Goal: Task Accomplishment & Management: Manage account settings

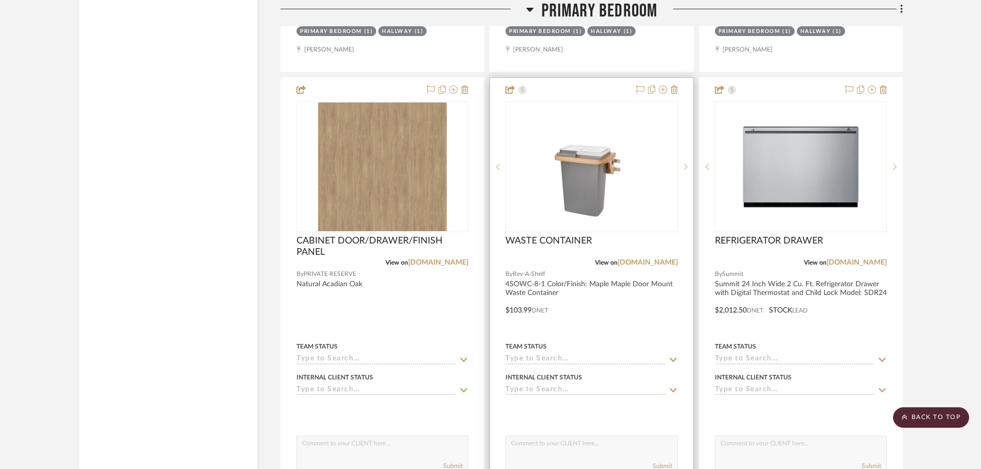
scroll to position [12914, 0]
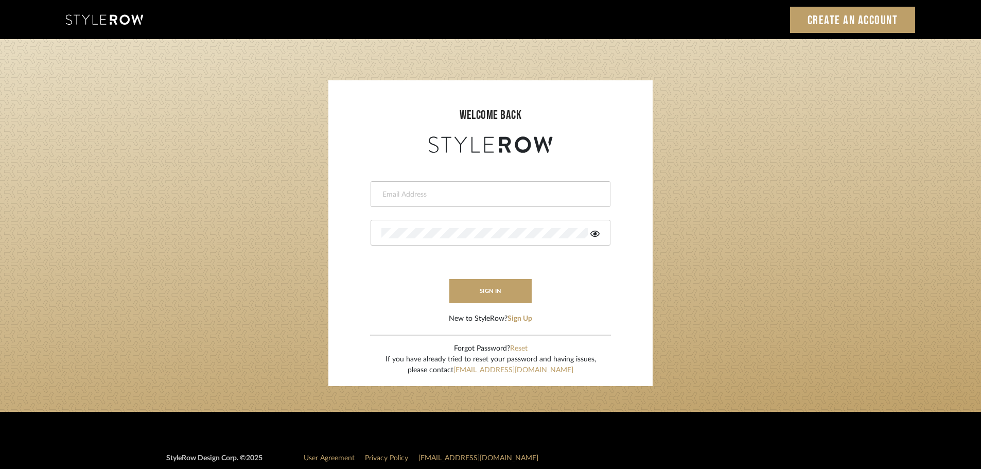
click at [402, 196] on input "email" at bounding box center [490, 194] width 216 height 10
type input "hector@khrystentaylor.com"
click at [480, 299] on button "sign in" at bounding box center [491, 291] width 82 height 24
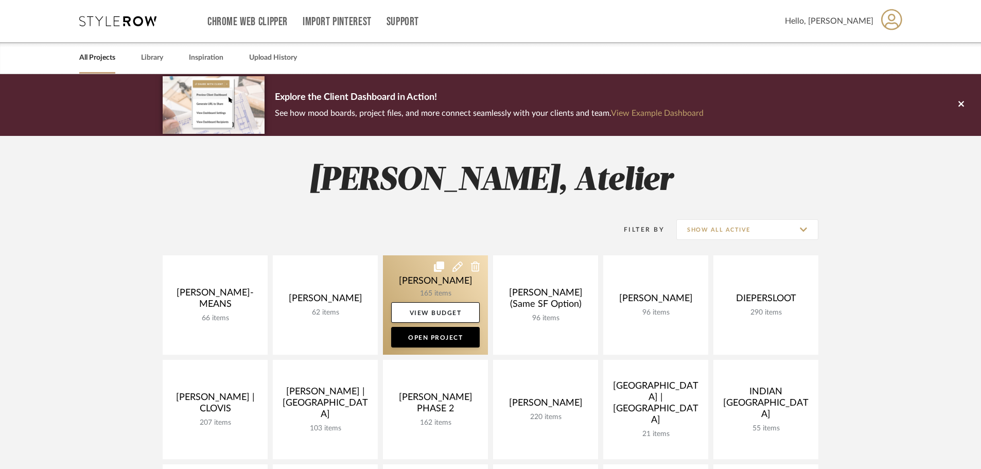
click at [465, 279] on link at bounding box center [435, 304] width 105 height 99
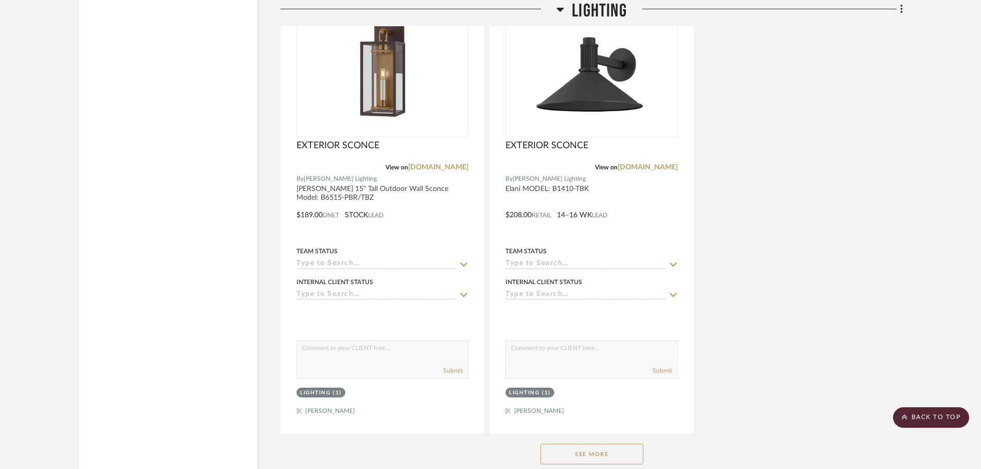
scroll to position [4325, 0]
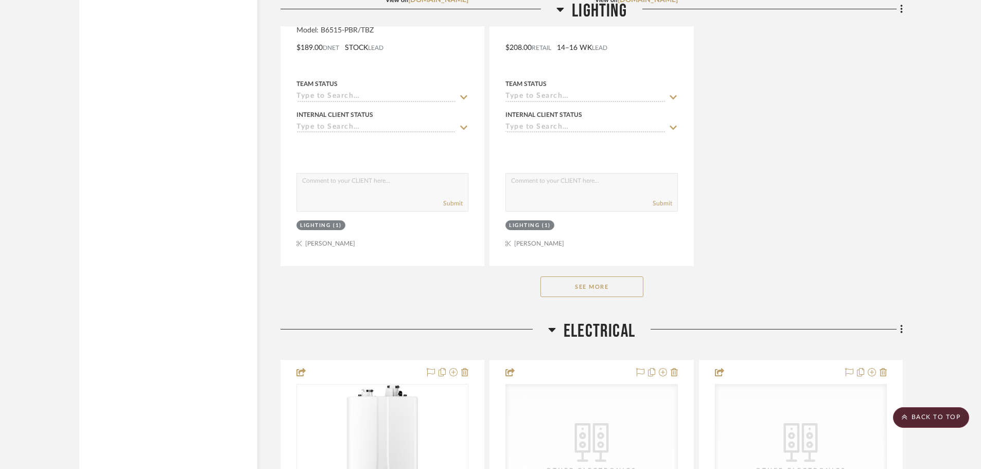
click at [589, 287] on button "See More" at bounding box center [592, 287] width 103 height 21
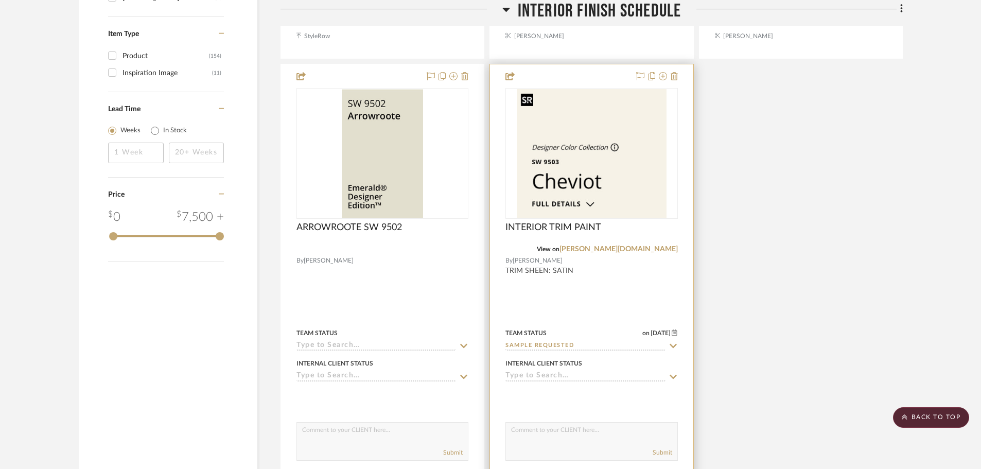
scroll to position [1648, 0]
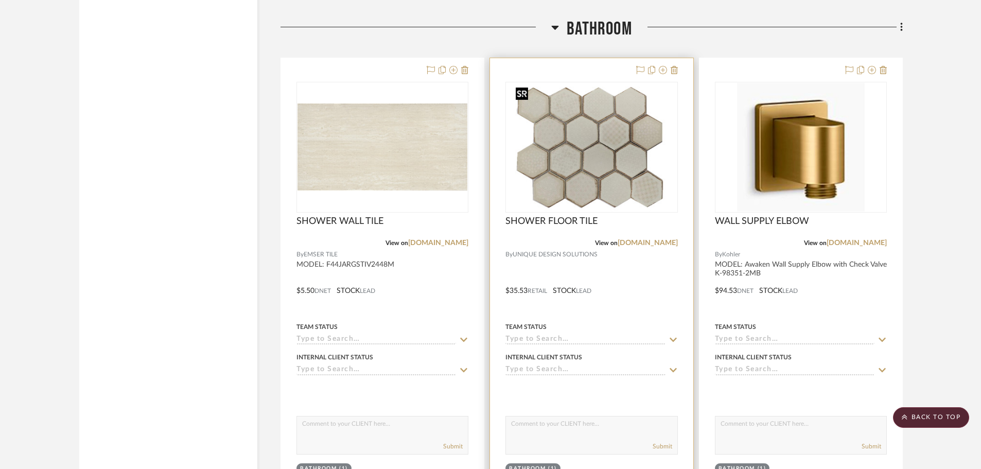
scroll to position [10968, 0]
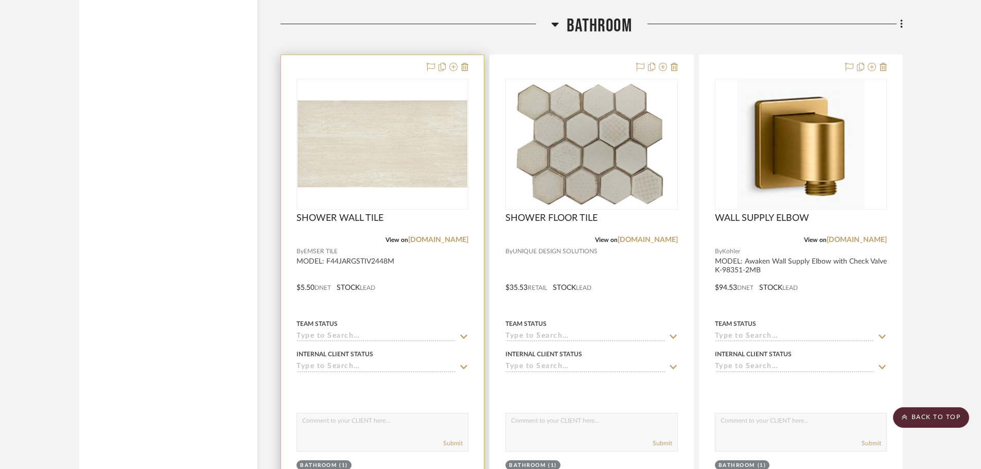
click at [409, 221] on div "SHOWER WALL TILE" at bounding box center [383, 224] width 172 height 23
click at [383, 220] on span "SHOWER WALL TILE" at bounding box center [340, 218] width 87 height 11
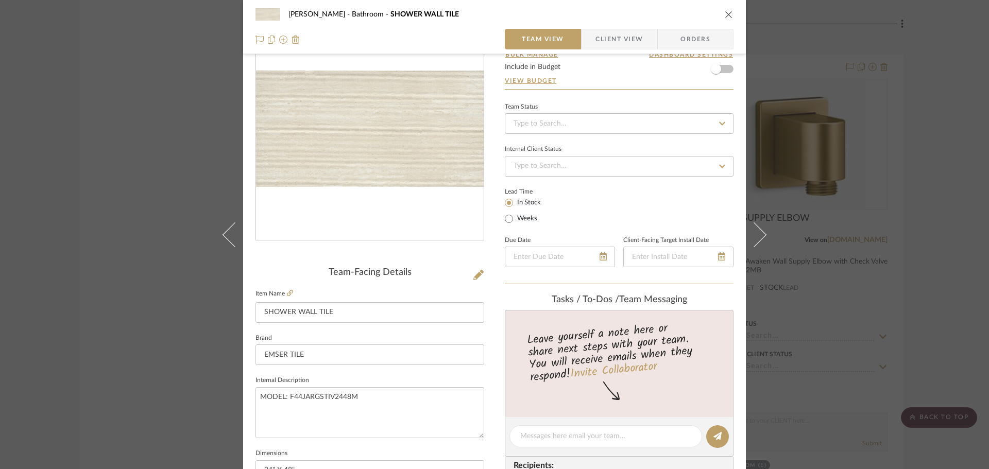
scroll to position [206, 0]
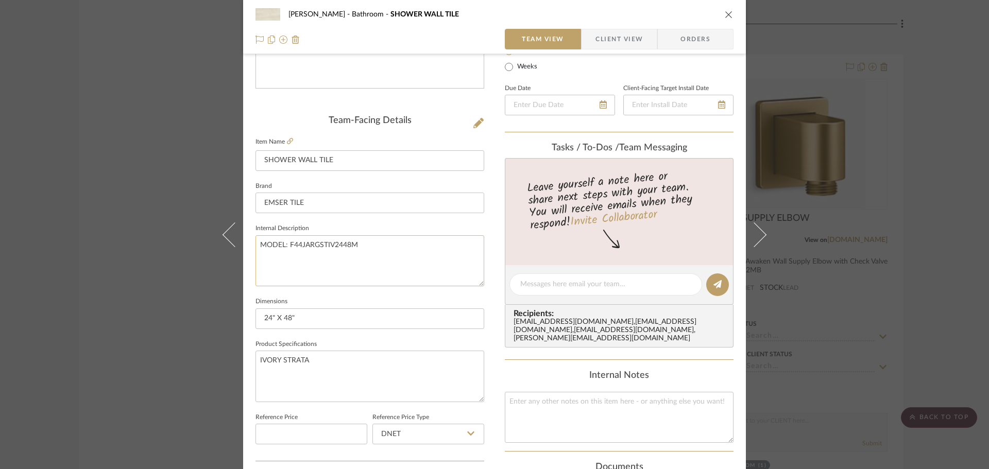
click at [257, 248] on textarea "MODEL: F44JARGSTIV2448M" at bounding box center [369, 260] width 229 height 51
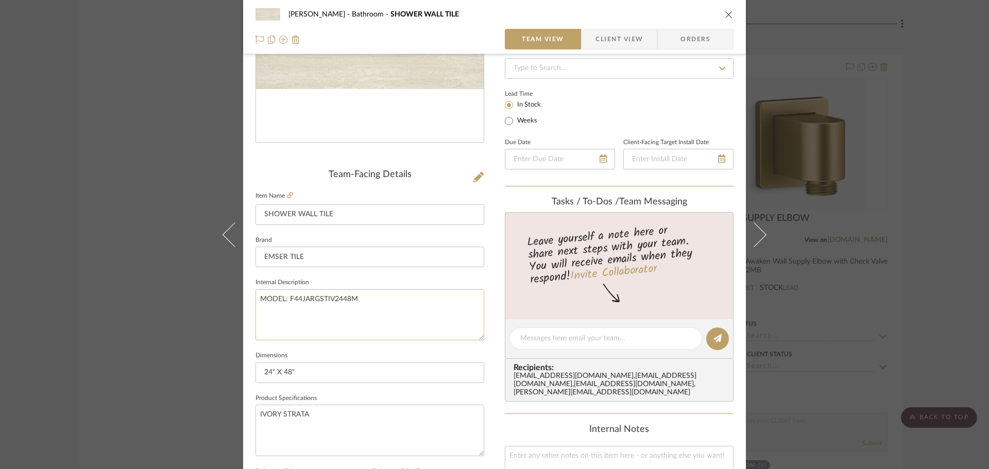
scroll to position [154, 0]
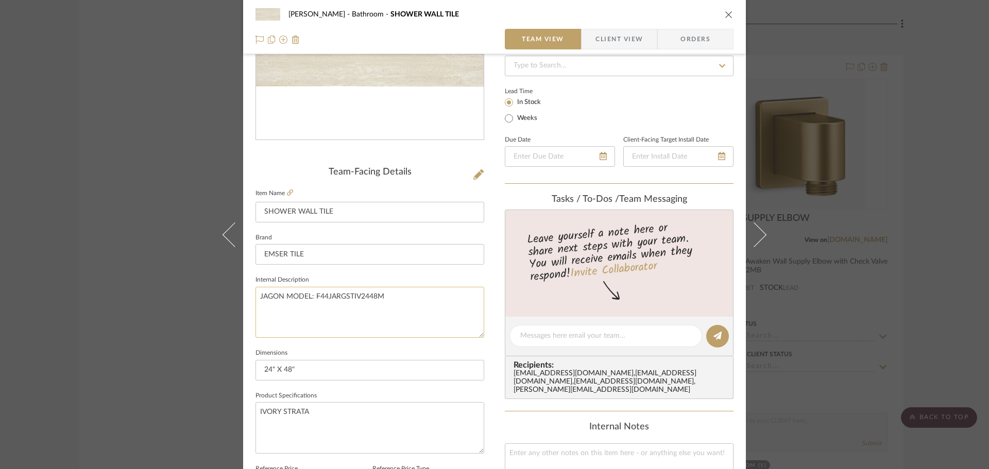
click at [407, 306] on textarea "JAGON MODEL: F44JARGSTIV2448M" at bounding box center [369, 312] width 229 height 51
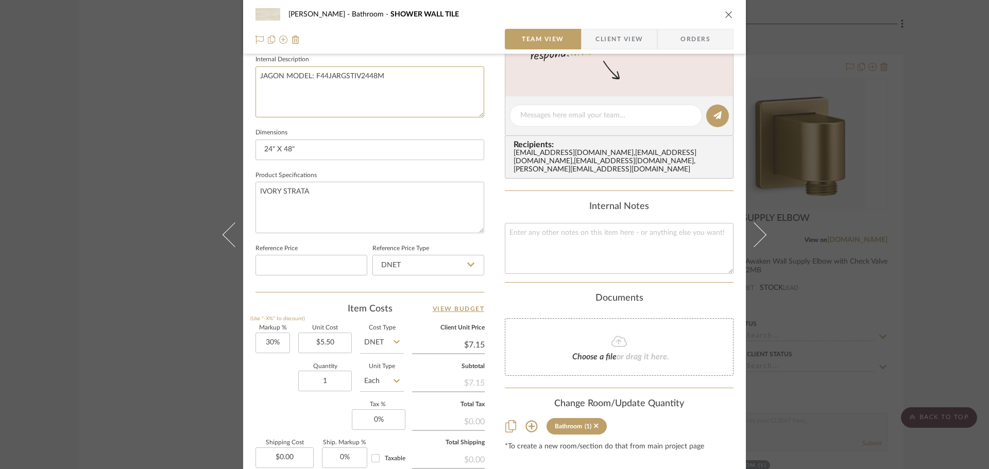
scroll to position [206, 0]
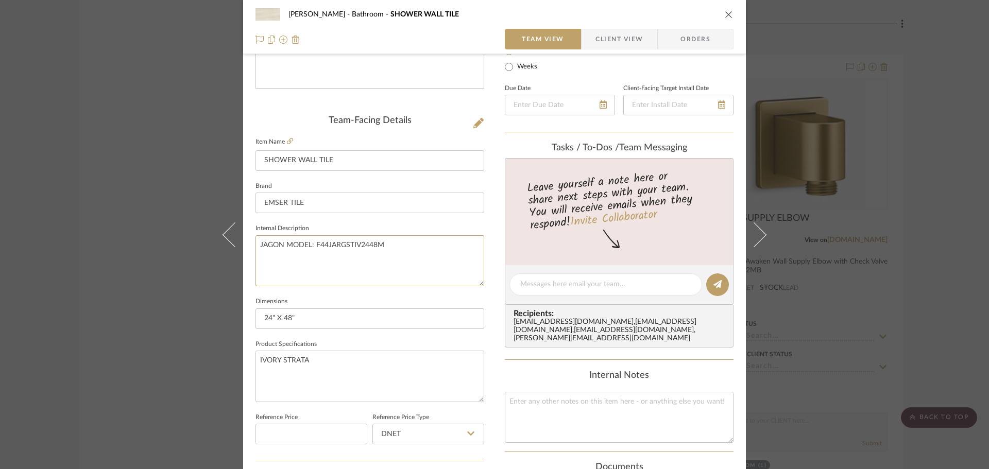
type textarea "JAGON MODEL: F44JARGSTIV2448M"
click at [725, 16] on icon "close" at bounding box center [729, 14] width 8 height 8
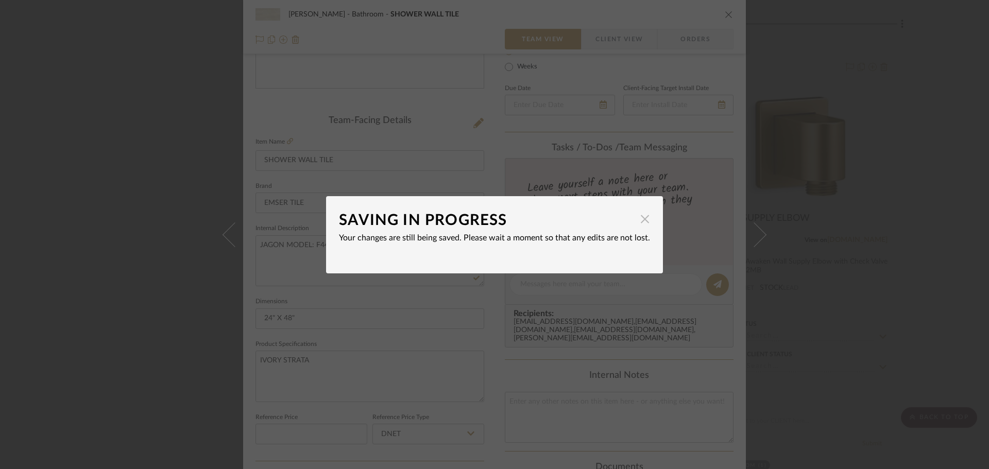
click at [637, 219] on span "button" at bounding box center [644, 219] width 21 height 21
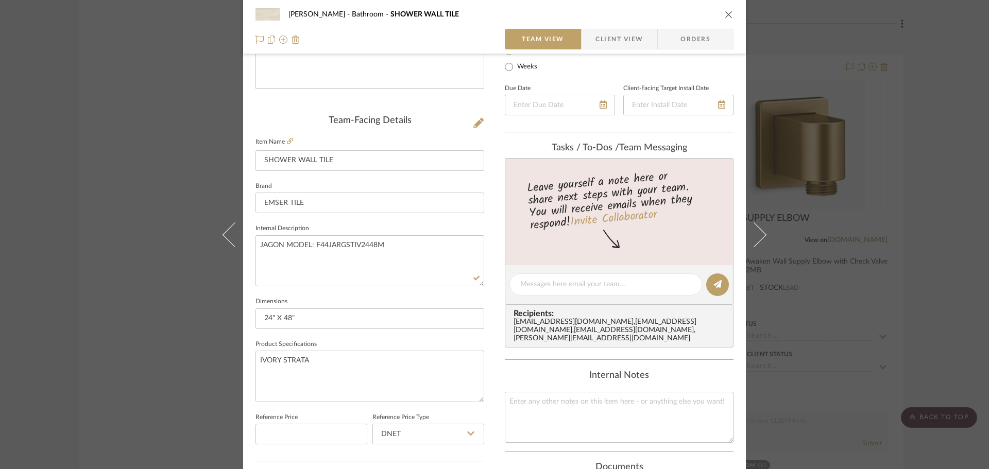
click at [729, 12] on button "close" at bounding box center [728, 14] width 9 height 9
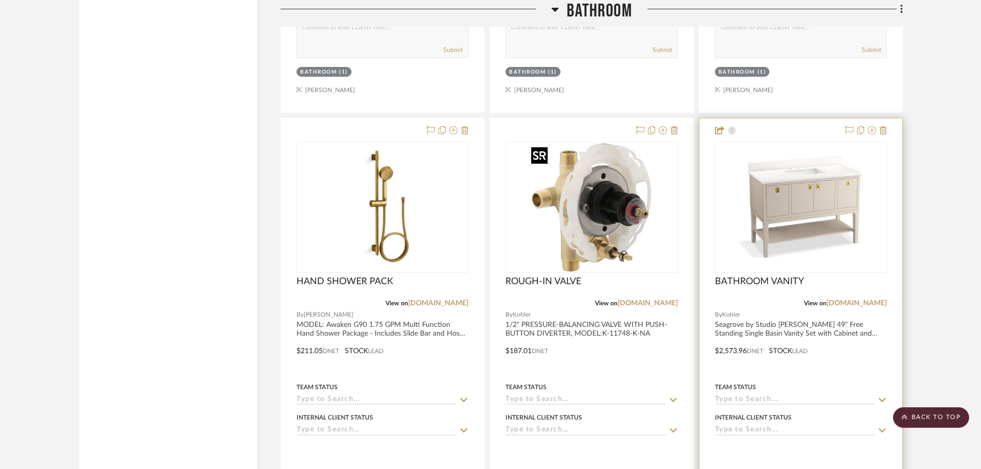
scroll to position [11380, 0]
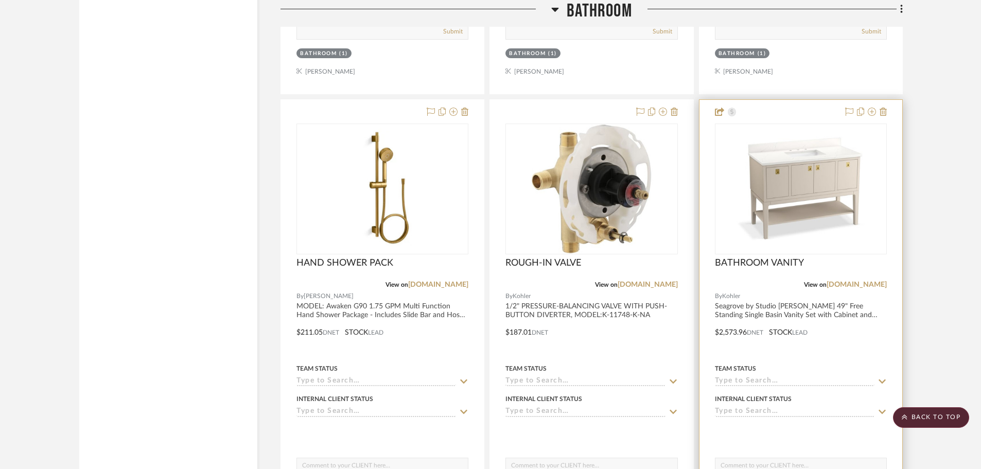
click at [0, 0] on div at bounding box center [0, 0] width 0 height 0
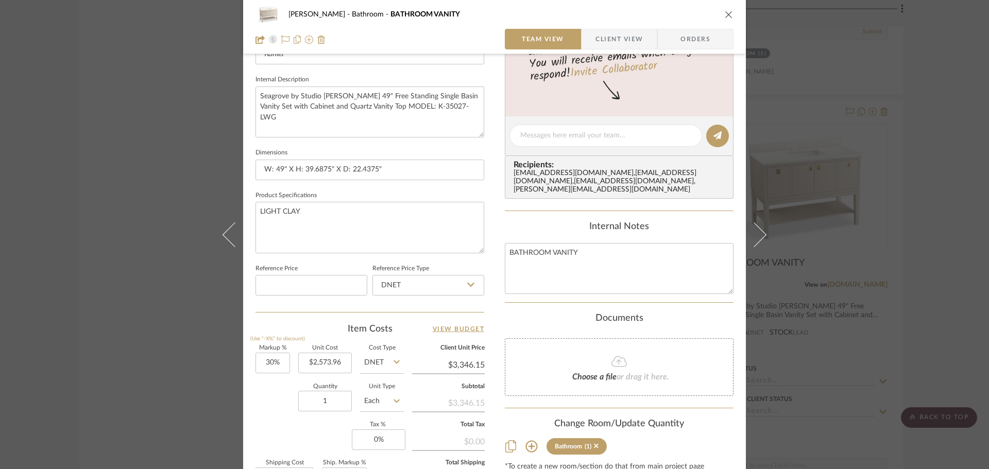
scroll to position [360, 0]
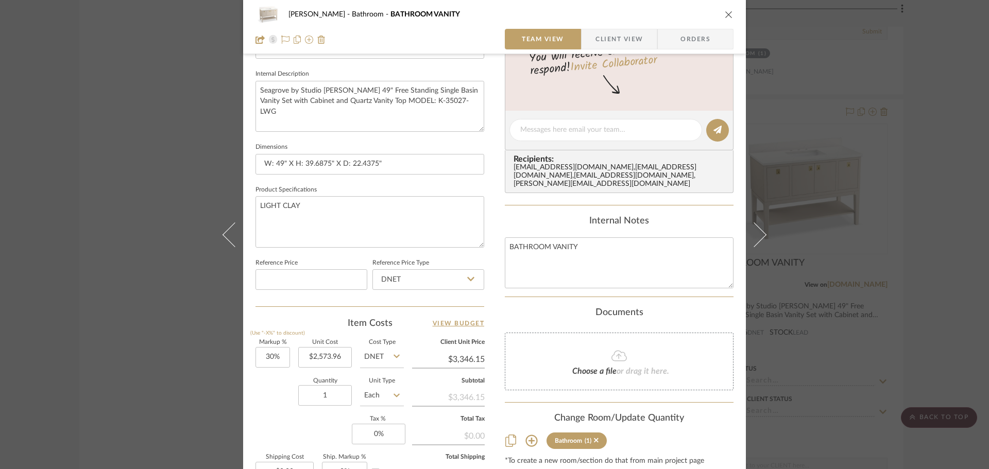
click at [723, 8] on div "CHANG Bathroom BATHROOM VANITY" at bounding box center [494, 14] width 478 height 21
click at [725, 15] on icon "close" at bounding box center [729, 14] width 8 height 8
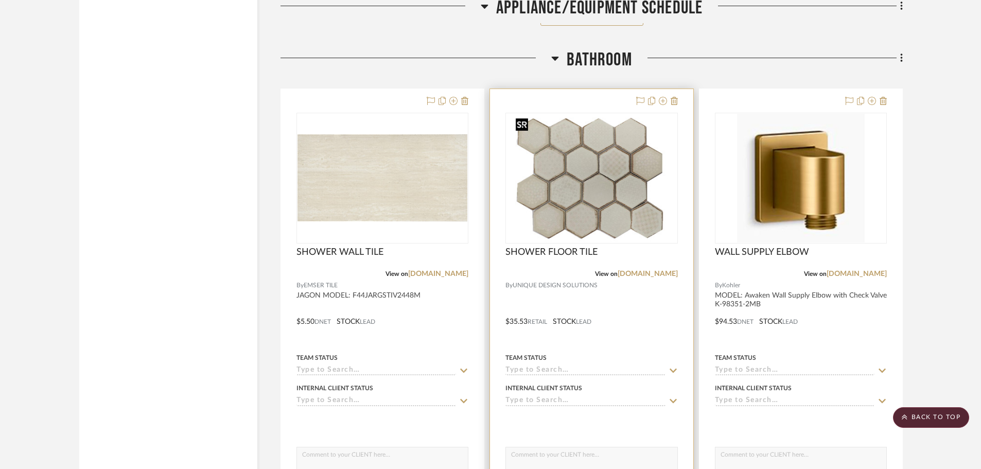
scroll to position [10762, 0]
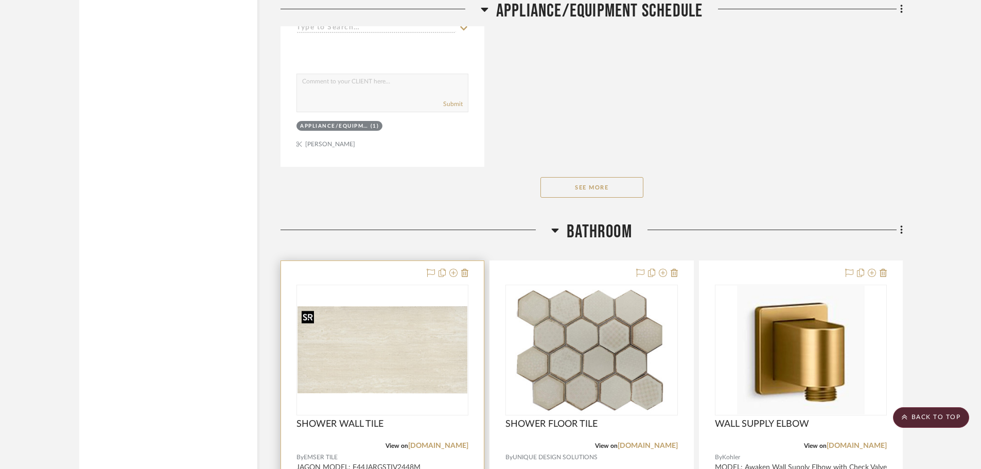
click at [0, 0] on img at bounding box center [0, 0] width 0 height 0
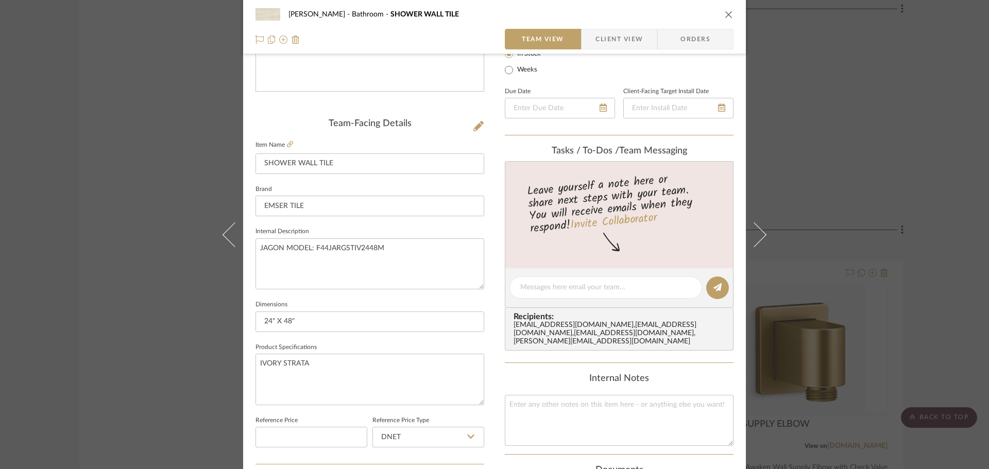
scroll to position [206, 0]
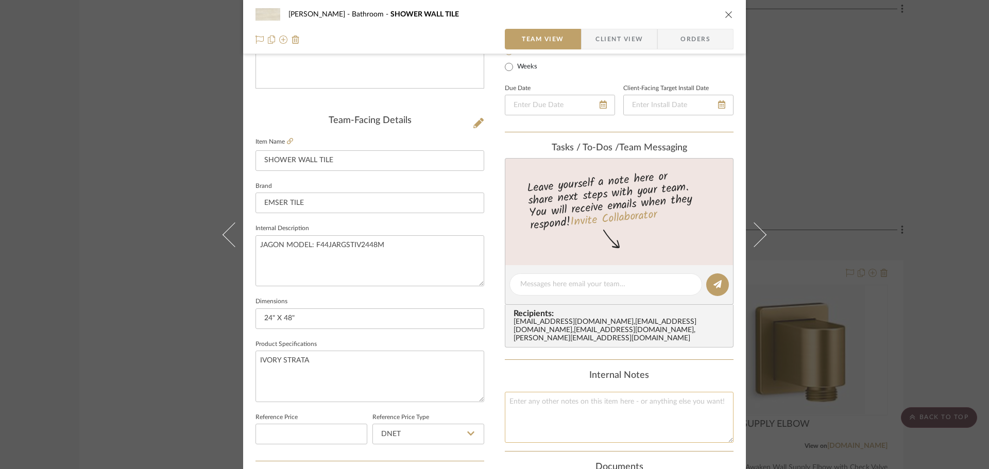
drag, startPoint x: 570, startPoint y: 400, endPoint x: 606, endPoint y: 395, distance: 35.8
click at [584, 396] on textarea at bounding box center [619, 417] width 229 height 51
type textarea "SHOWER WALL TILE"
click at [712, 361] on div "Content here copies to Client View - confirm visibility there. Show in Client D…" at bounding box center [619, 288] width 229 height 848
click at [725, 19] on div "CHANG Bathroom SHOWER WALL TILE" at bounding box center [494, 14] width 478 height 21
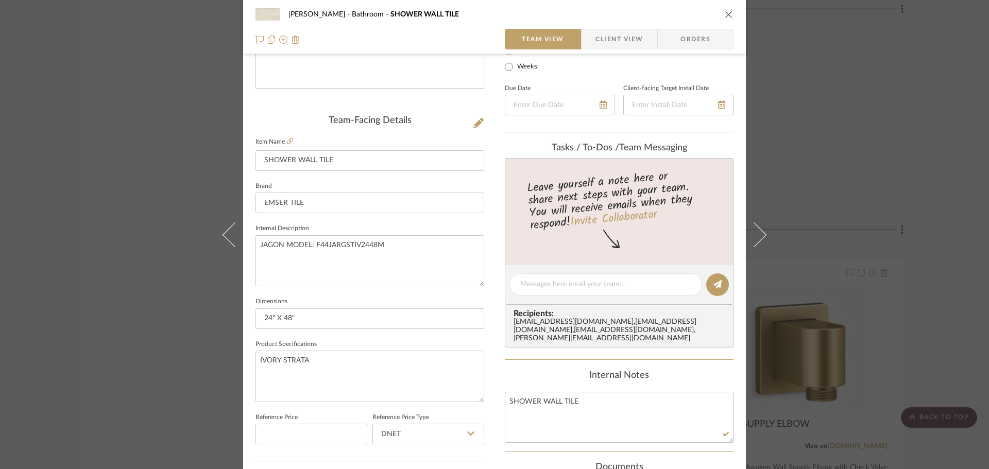
click at [725, 11] on icon "close" at bounding box center [729, 14] width 8 height 8
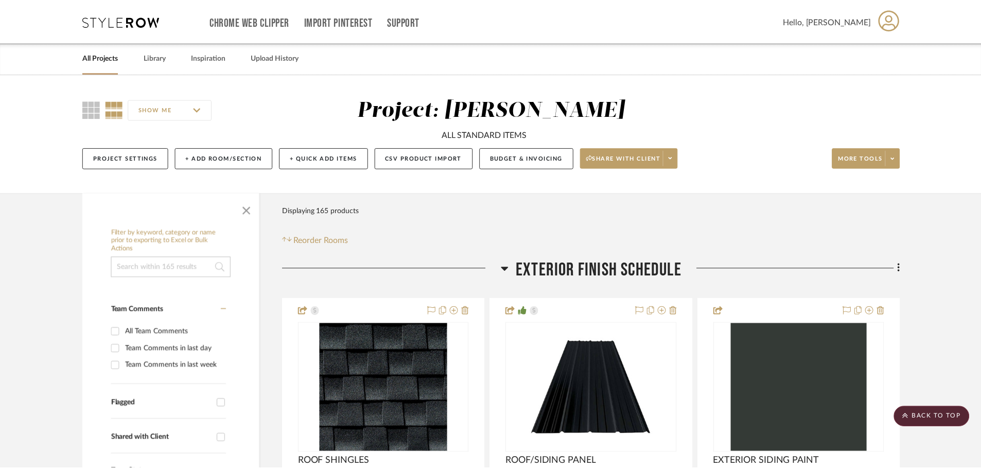
scroll to position [10762, 0]
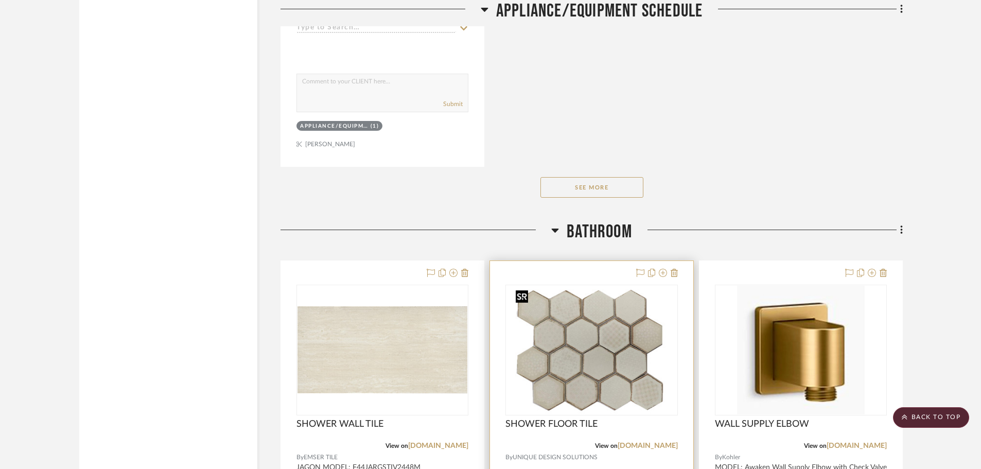
click at [598, 373] on img "0" at bounding box center [592, 350] width 160 height 129
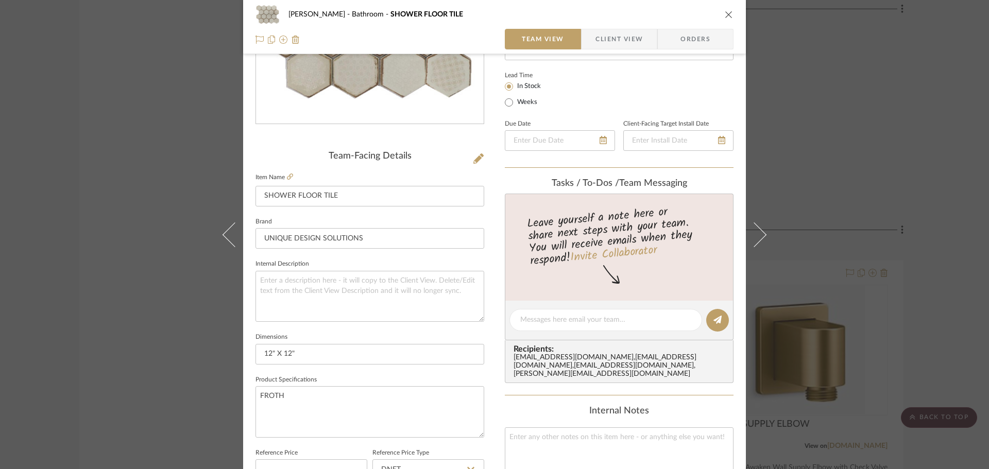
scroll to position [206, 0]
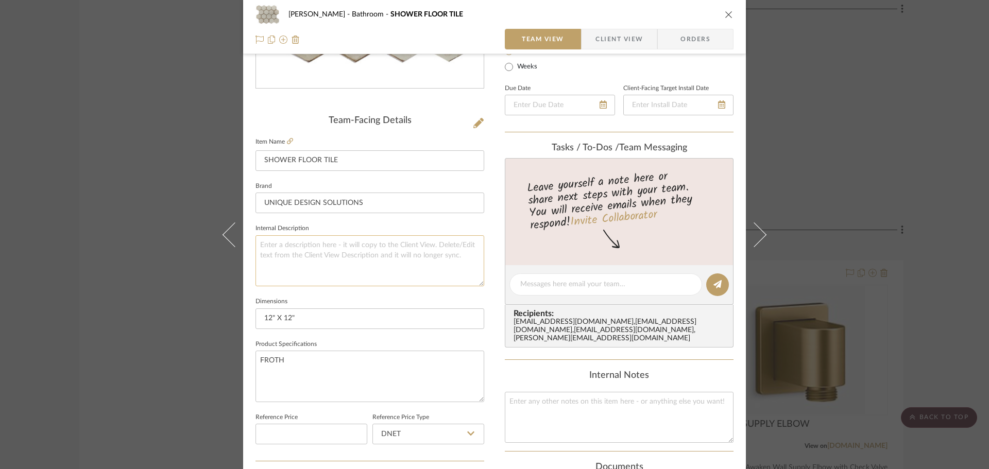
click at [350, 255] on textarea at bounding box center [369, 260] width 229 height 51
paste textarea "Firenze Hexagon – Froth"
click at [317, 246] on textarea "Firenze Hexagon – Froth" at bounding box center [369, 260] width 229 height 51
drag, startPoint x: 312, startPoint y: 246, endPoint x: 358, endPoint y: 248, distance: 46.4
click at [358, 248] on textarea "Firenze Hexagon – Froth" at bounding box center [369, 260] width 229 height 51
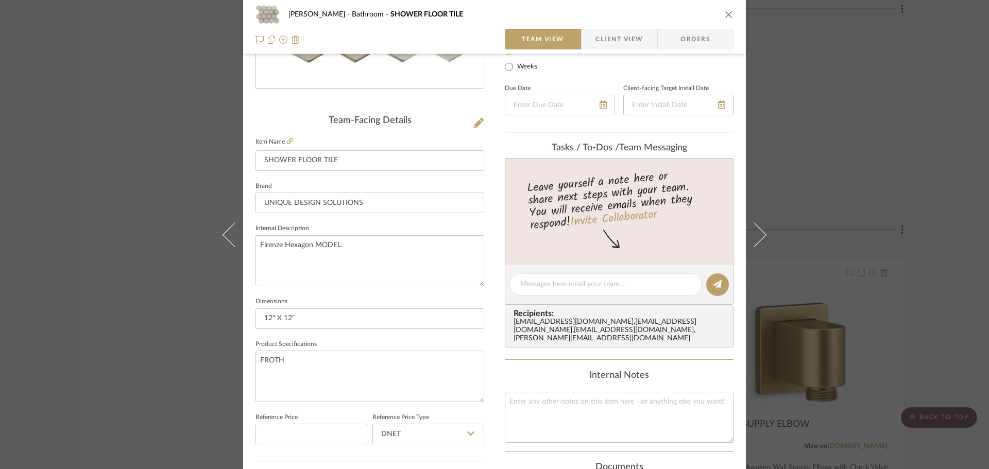
type textarea "Firenze Hexagon MODEL:"
click at [379, 249] on textarea "Firenze Hexagon MODEL:" at bounding box center [369, 260] width 229 height 51
paste textarea "417-520"
type textarea "Firenze Hexagon MODEL: 417-520"
click at [478, 225] on fieldset "Internal Description Firenze Hexagon MODEL: 417-520" at bounding box center [369, 253] width 229 height 65
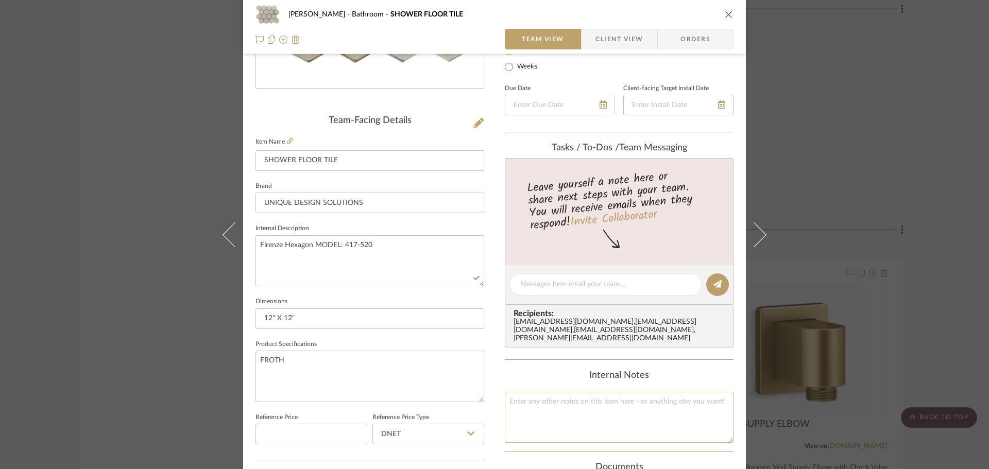
click at [580, 392] on textarea at bounding box center [619, 417] width 229 height 51
type textarea "SHOWER FLOOR TILE"
click at [704, 371] on div "Internal Notes" at bounding box center [619, 375] width 229 height 11
click at [726, 22] on div "CHANG Bathroom SHOWER FLOOR TILE" at bounding box center [494, 14] width 478 height 21
click at [726, 16] on icon "close" at bounding box center [729, 14] width 8 height 8
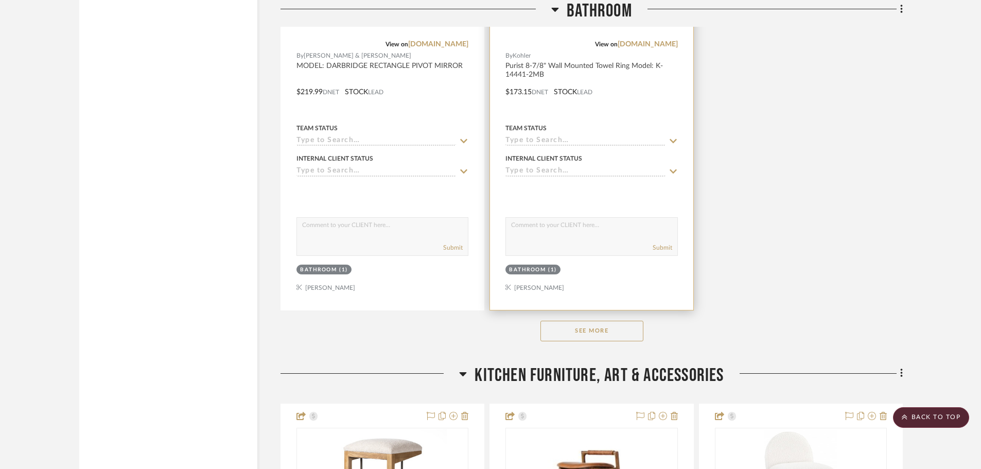
scroll to position [12204, 0]
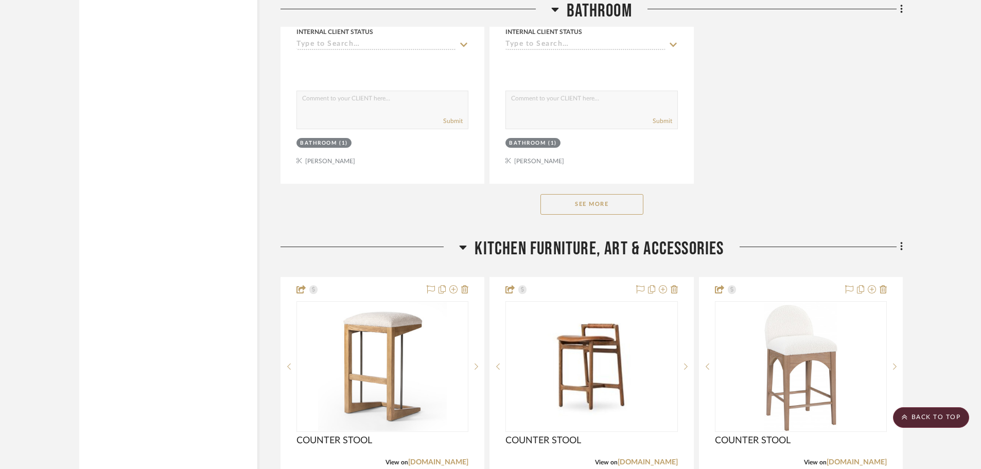
click at [625, 206] on button "See More" at bounding box center [592, 204] width 103 height 21
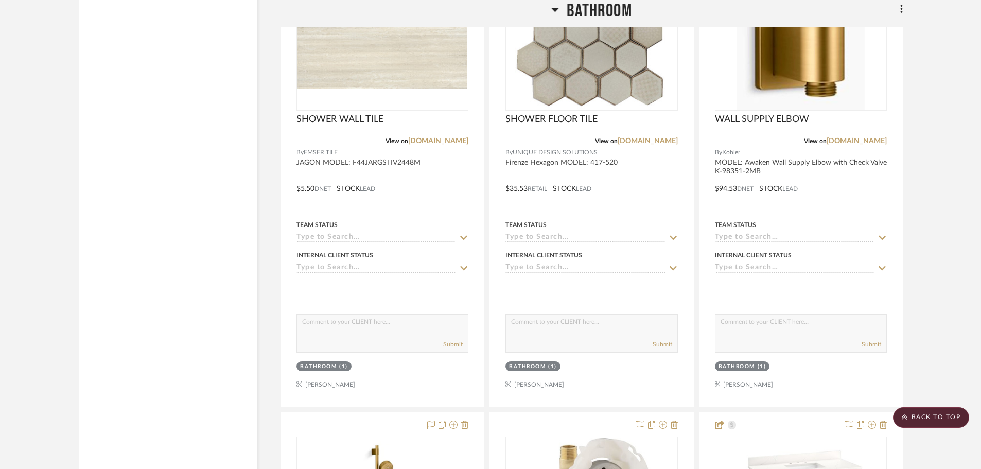
scroll to position [10865, 0]
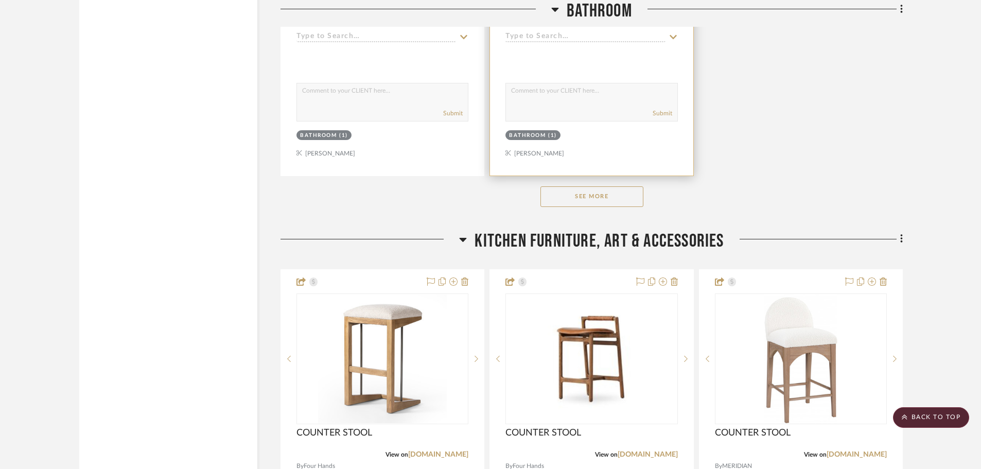
scroll to position [12229, 0]
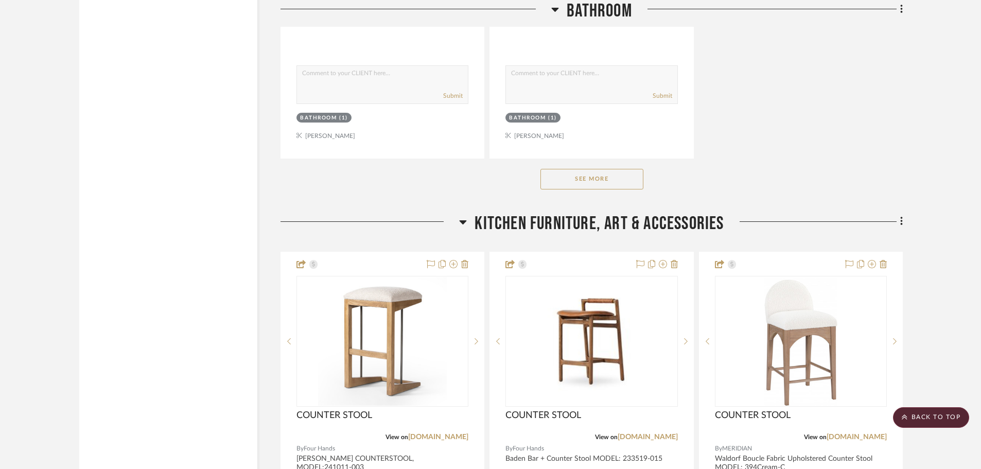
click at [605, 177] on button "See More" at bounding box center [592, 179] width 103 height 21
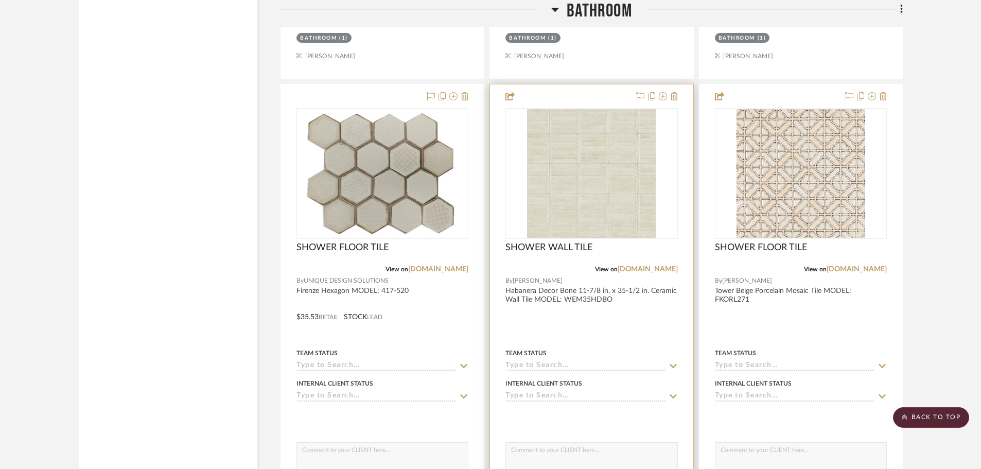
scroll to position [12319, 0]
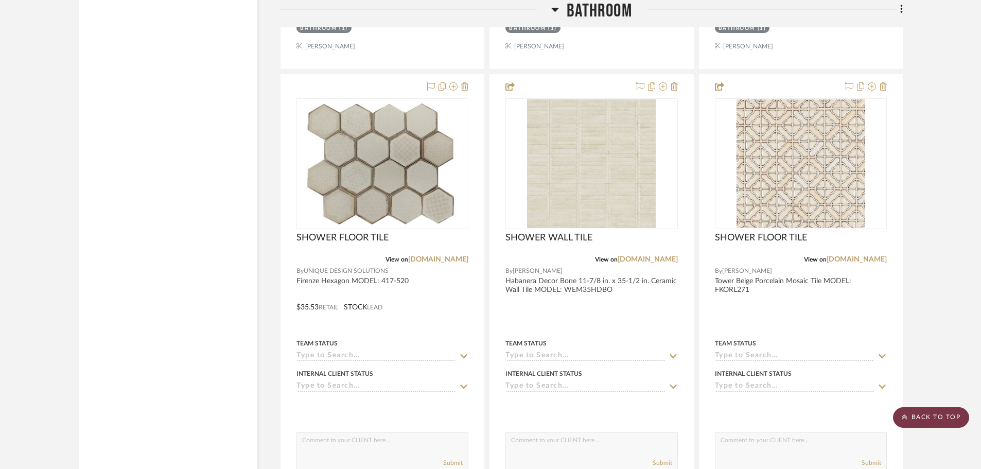
click at [950, 416] on scroll-to-top-button "BACK TO TOP" at bounding box center [931, 417] width 76 height 21
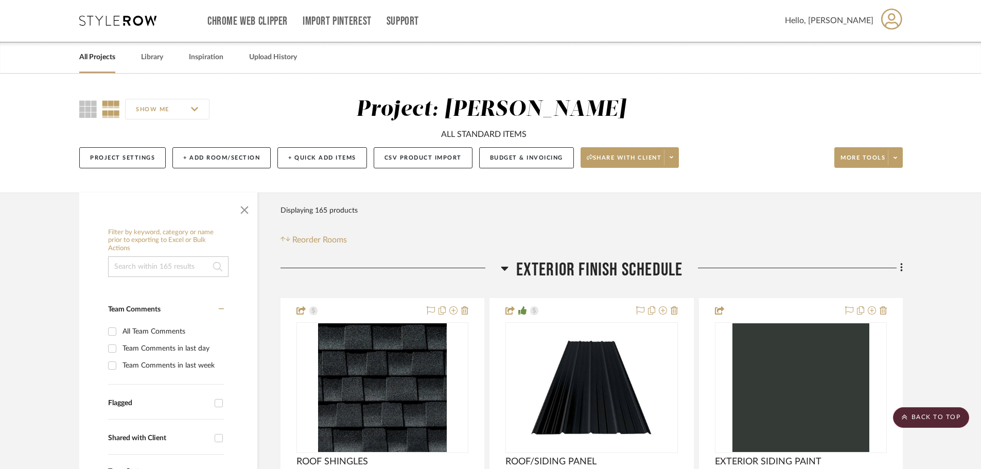
scroll to position [0, 0]
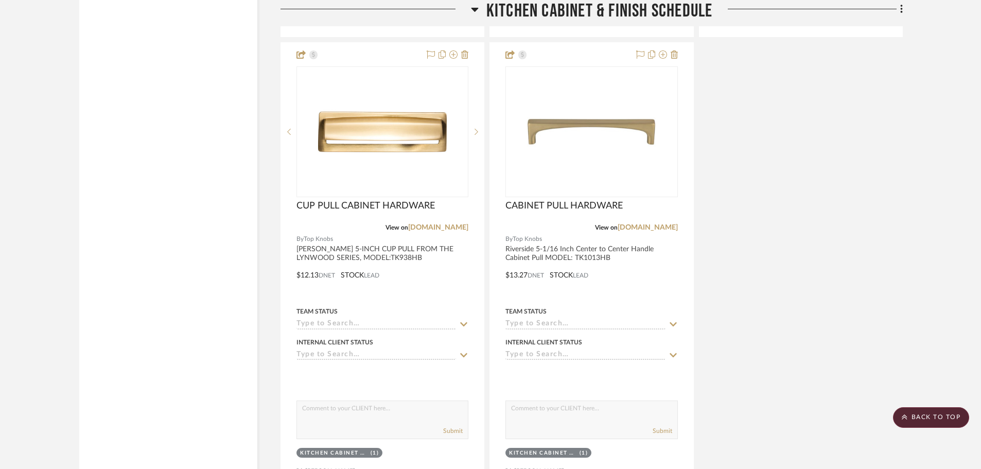
scroll to position [9681, 0]
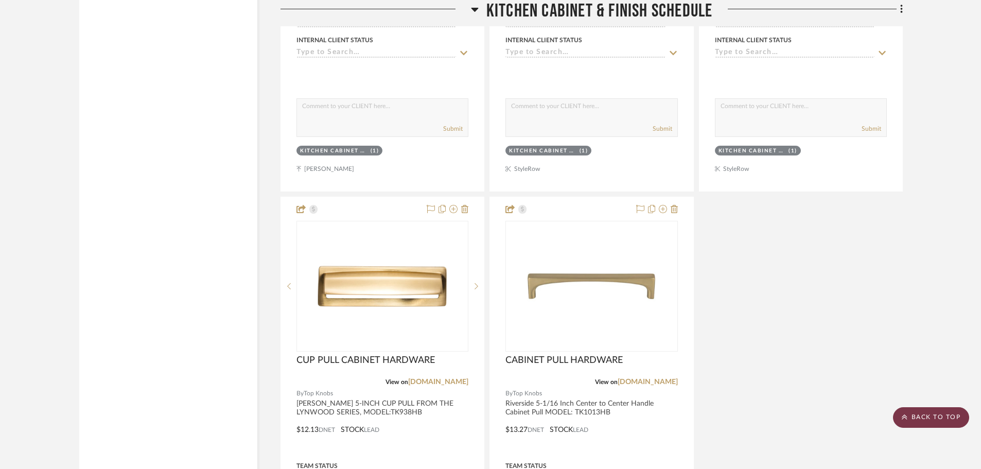
click at [962, 420] on scroll-to-top-button "BACK TO TOP" at bounding box center [931, 417] width 76 height 21
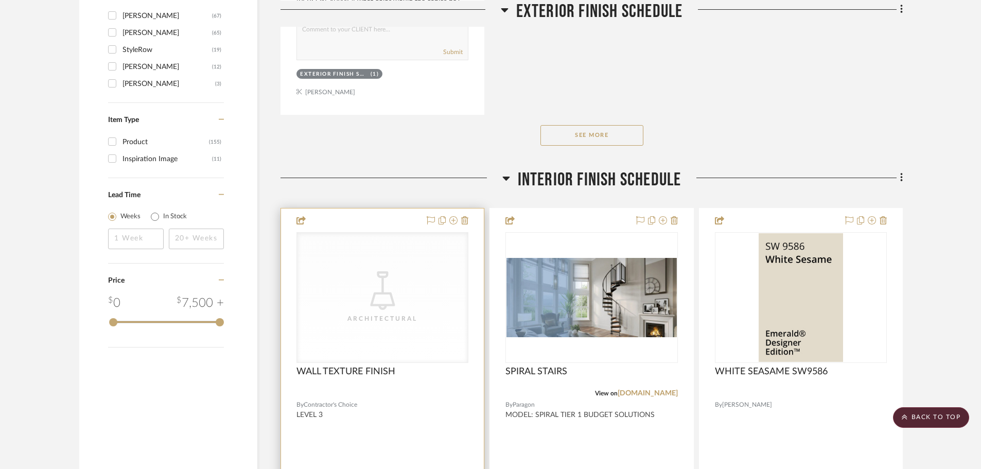
scroll to position [1545, 0]
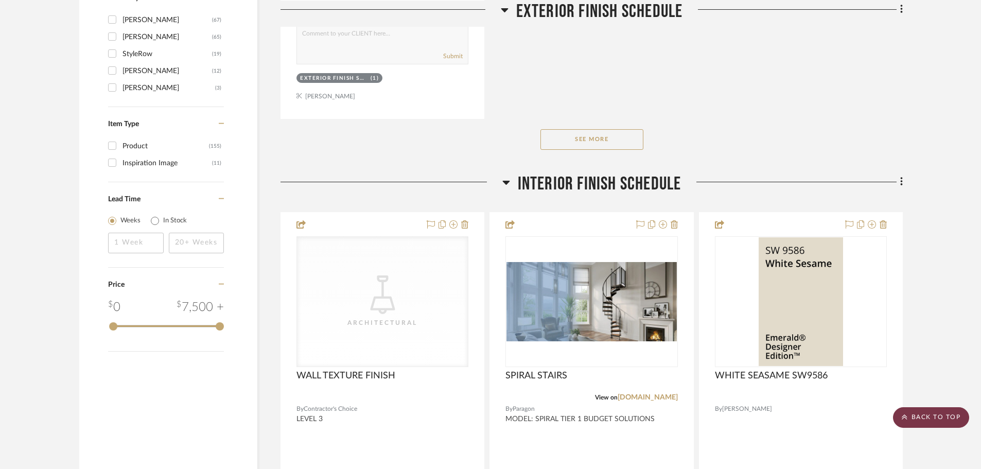
click at [937, 420] on scroll-to-top-button "BACK TO TOP" at bounding box center [931, 417] width 76 height 21
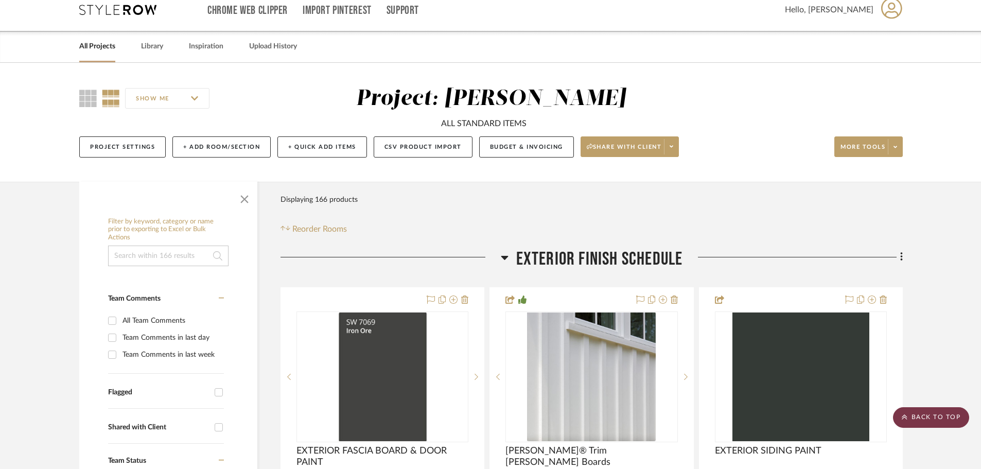
scroll to position [0, 0]
